Goal: Task Accomplishment & Management: Complete application form

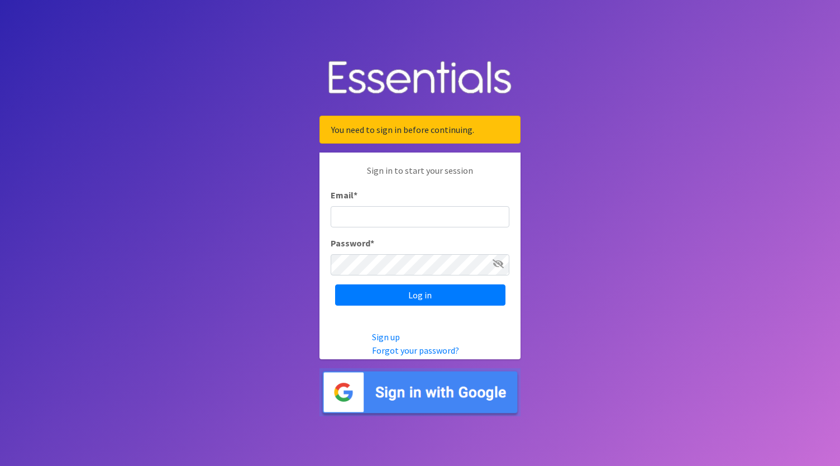
click at [331, 227] on div at bounding box center [331, 227] width 0 height 0
click at [541, 206] on body "You need to sign in before continuing. Sign in to start your session Email * Pa…" at bounding box center [420, 233] width 840 height 466
click at [414, 216] on input "Email *" at bounding box center [420, 216] width 179 height 21
type input "[PERSON_NAME][DOMAIN_NAME][EMAIL_ADDRESS][PERSON_NAME][DOMAIN_NAME]"
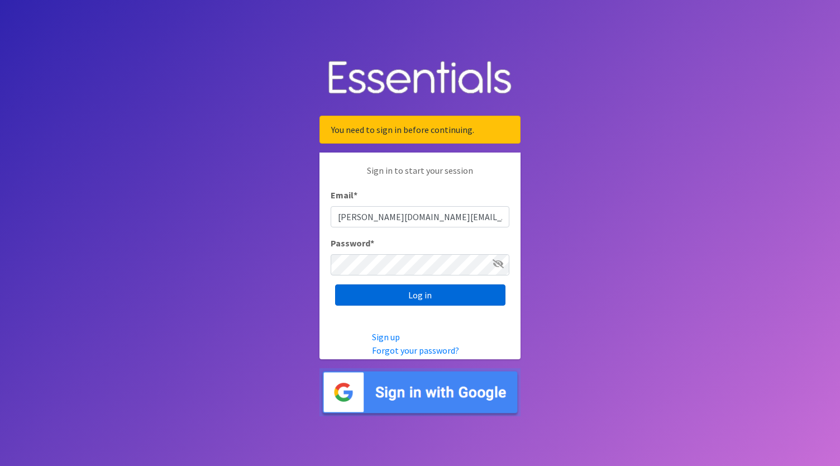
click at [425, 293] on input "Log in" at bounding box center [420, 294] width 170 height 21
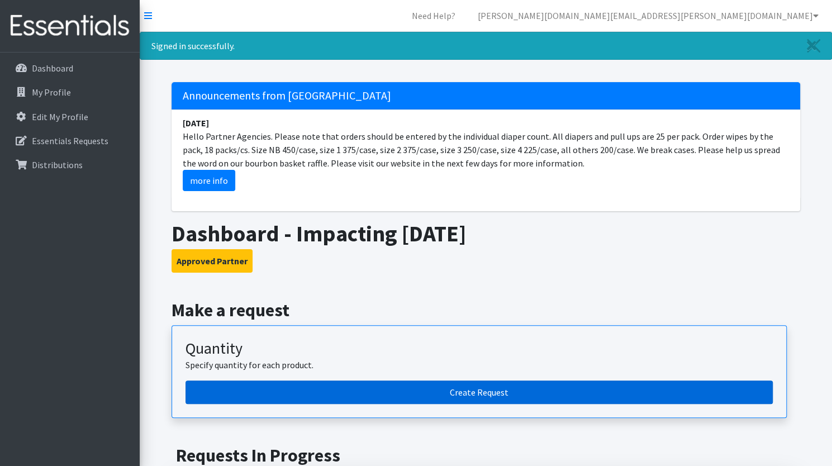
click at [483, 385] on link "Create Request" at bounding box center [478, 391] width 587 height 23
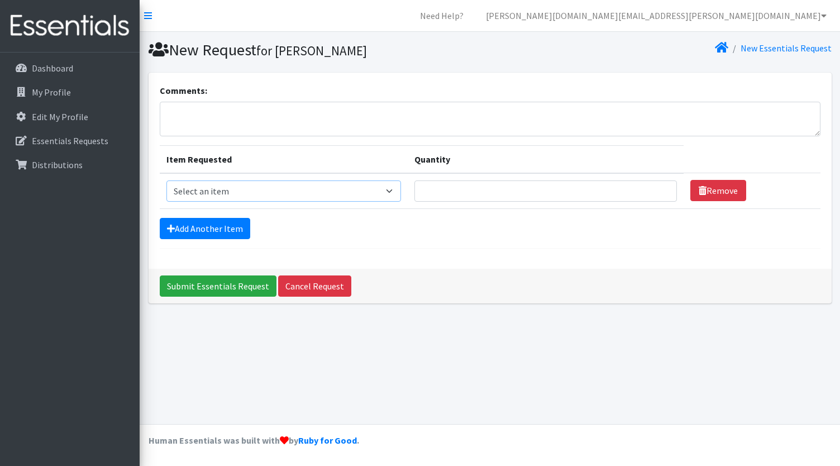
click at [391, 190] on select "Select an item 1 month period supply kit Kids (Newborn) Kids (Size 1) Kids (Siz…" at bounding box center [283, 190] width 235 height 21
click at [410, 79] on div "Comments: Item Requested Quantity Item Requested Select an item 1 month period …" at bounding box center [490, 171] width 683 height 196
click at [219, 225] on link "Add Another Item" at bounding box center [205, 228] width 90 height 21
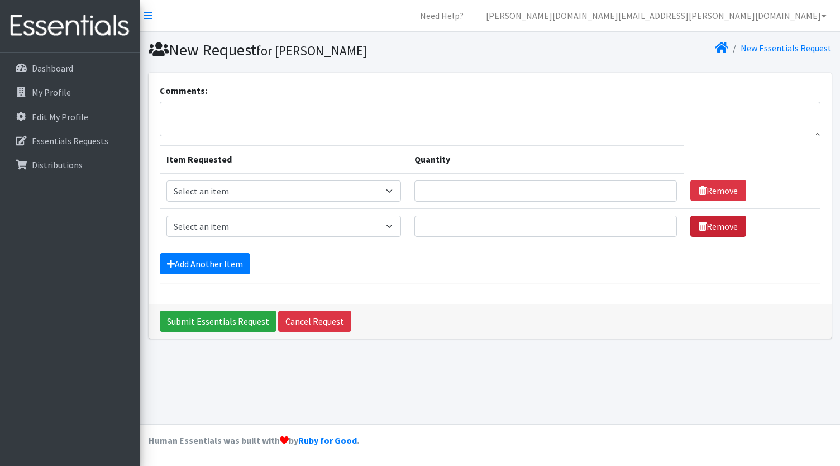
click at [708, 235] on td "Remove" at bounding box center [752, 225] width 136 height 35
click at [399, 190] on select "Select an item 1 month period supply kit Kids (Newborn) Kids (Size 1) Kids (Siz…" at bounding box center [283, 190] width 235 height 21
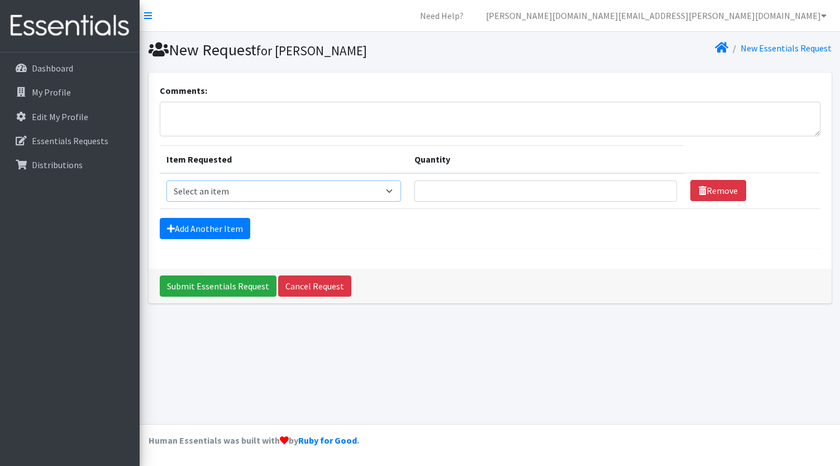
click at [190, 188] on select "Select an item 1 month period supply kit Kids (Newborn) Kids (Size 1) Kids (Siz…" at bounding box center [283, 190] width 235 height 21
click at [389, 188] on select "Select an item 1 month period supply kit Kids (Newborn) Kids (Size 1) Kids (Siz…" at bounding box center [283, 190] width 235 height 21
click at [393, 193] on select "Select an item 1 month period supply kit Kids (Newborn) Kids (Size 1) Kids (Siz…" at bounding box center [283, 190] width 235 height 21
select select "15290"
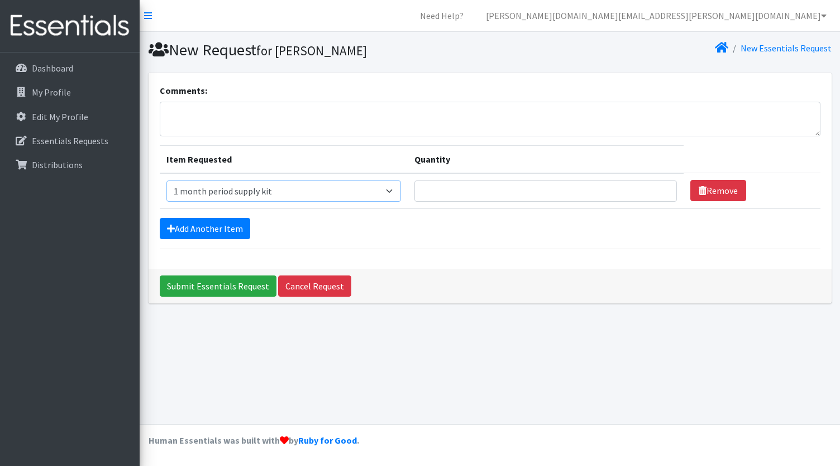
click at [166, 180] on select "Select an item 1 month period supply kit Kids (Newborn) Kids (Size 1) Kids (Siz…" at bounding box center [283, 190] width 235 height 21
click at [402, 187] on select "Select an item 1 month period supply kit Kids (Newborn) Kids (Size 1) Kids (Siz…" at bounding box center [283, 190] width 235 height 21
click at [447, 241] on form "Comments: Item Requested Quantity Item Requested Select an item 1 month period …" at bounding box center [490, 166] width 661 height 165
